Goal: Register for event/course

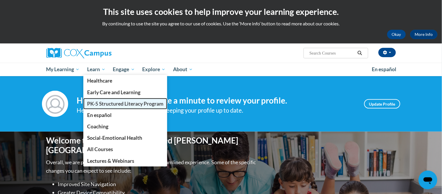
click at [110, 104] on span "PK-5 Structured Literacy Program" at bounding box center [125, 103] width 76 height 6
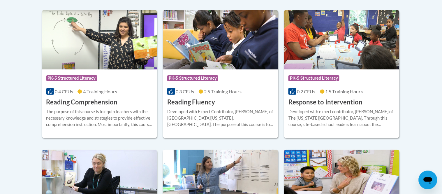
scroll to position [556, 0]
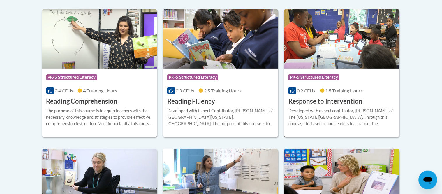
click at [308, 112] on div "Developed with expert contributor, Dr. [PERSON_NAME] of The [US_STATE][GEOGRAPH…" at bounding box center [341, 116] width 107 height 19
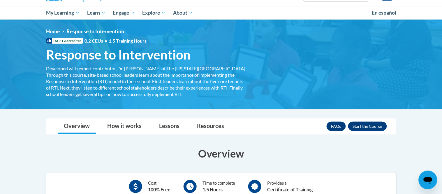
scroll to position [53, 0]
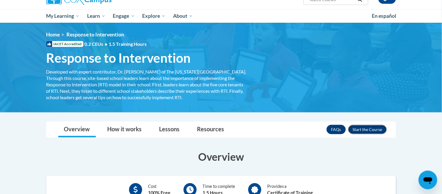
click at [380, 129] on button "Enroll" at bounding box center [367, 129] width 39 height 9
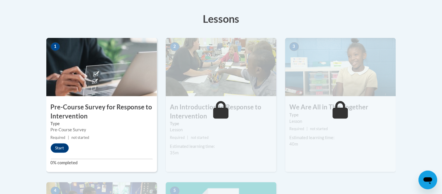
scroll to position [181, 0]
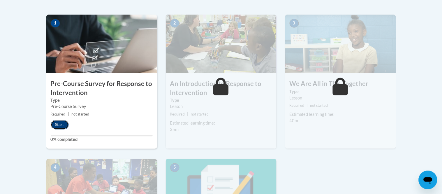
click at [59, 125] on button "Start" at bounding box center [60, 124] width 18 height 9
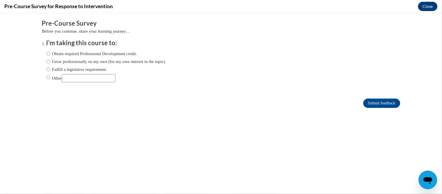
scroll to position [0, 0]
click at [73, 54] on label "Obtain required Professional Development credit." at bounding box center [91, 53] width 91 height 6
click at [50, 54] on input "Obtain required Professional Development credit." at bounding box center [48, 53] width 4 height 6
radio input "true"
click at [365, 103] on input "Submit feedback" at bounding box center [381, 102] width 37 height 9
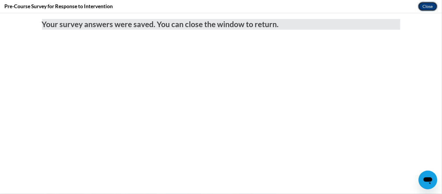
click at [428, 6] on button "Close" at bounding box center [428, 6] width 20 height 9
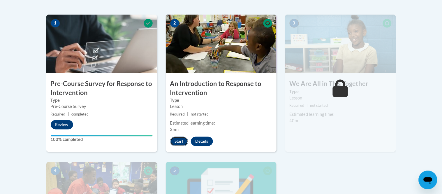
click at [183, 141] on button "Start" at bounding box center [179, 141] width 18 height 9
